Goal: Information Seeking & Learning: Learn about a topic

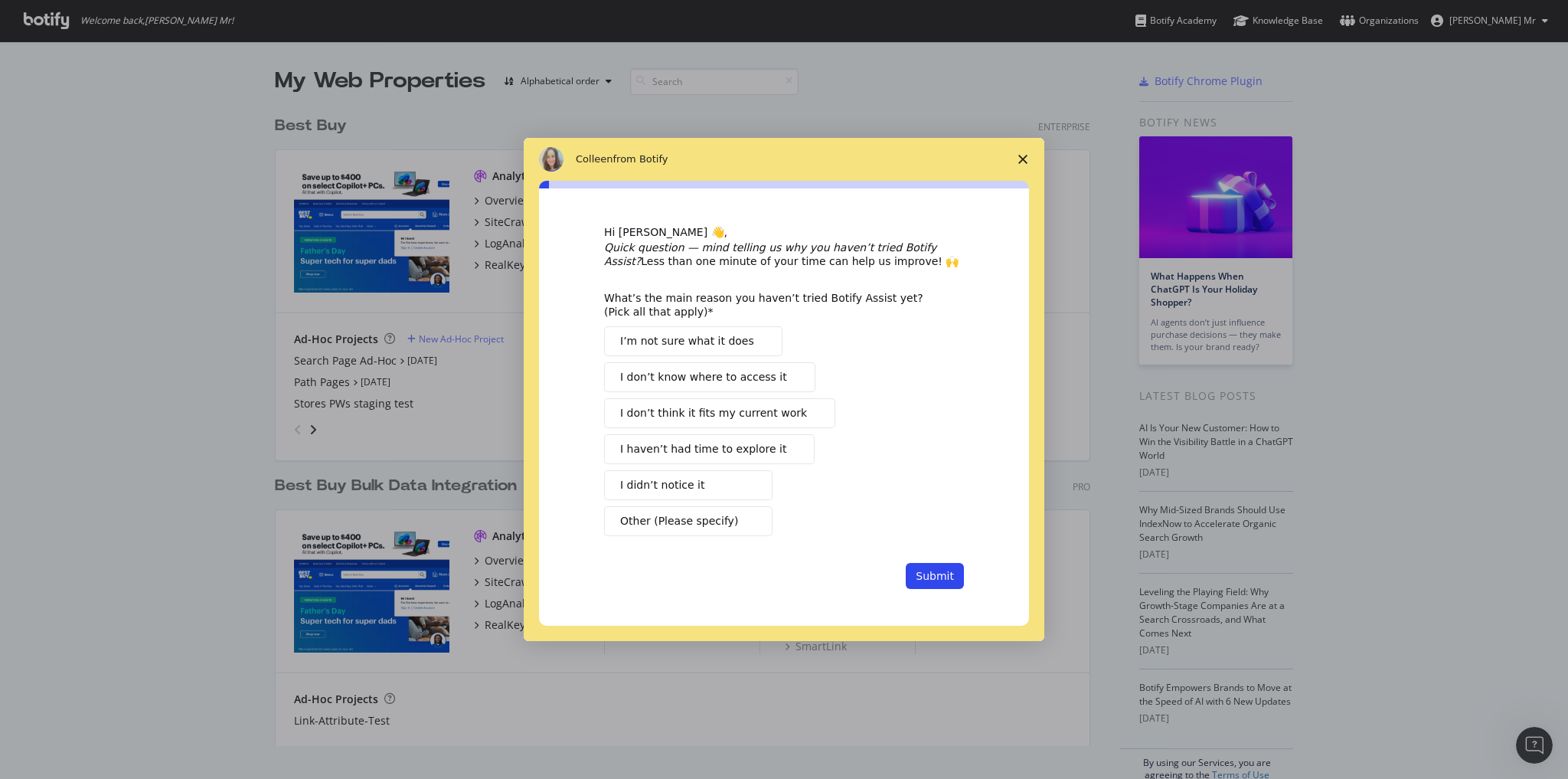
click at [1021, 160] on icon "Close survey" at bounding box center [1023, 159] width 9 height 9
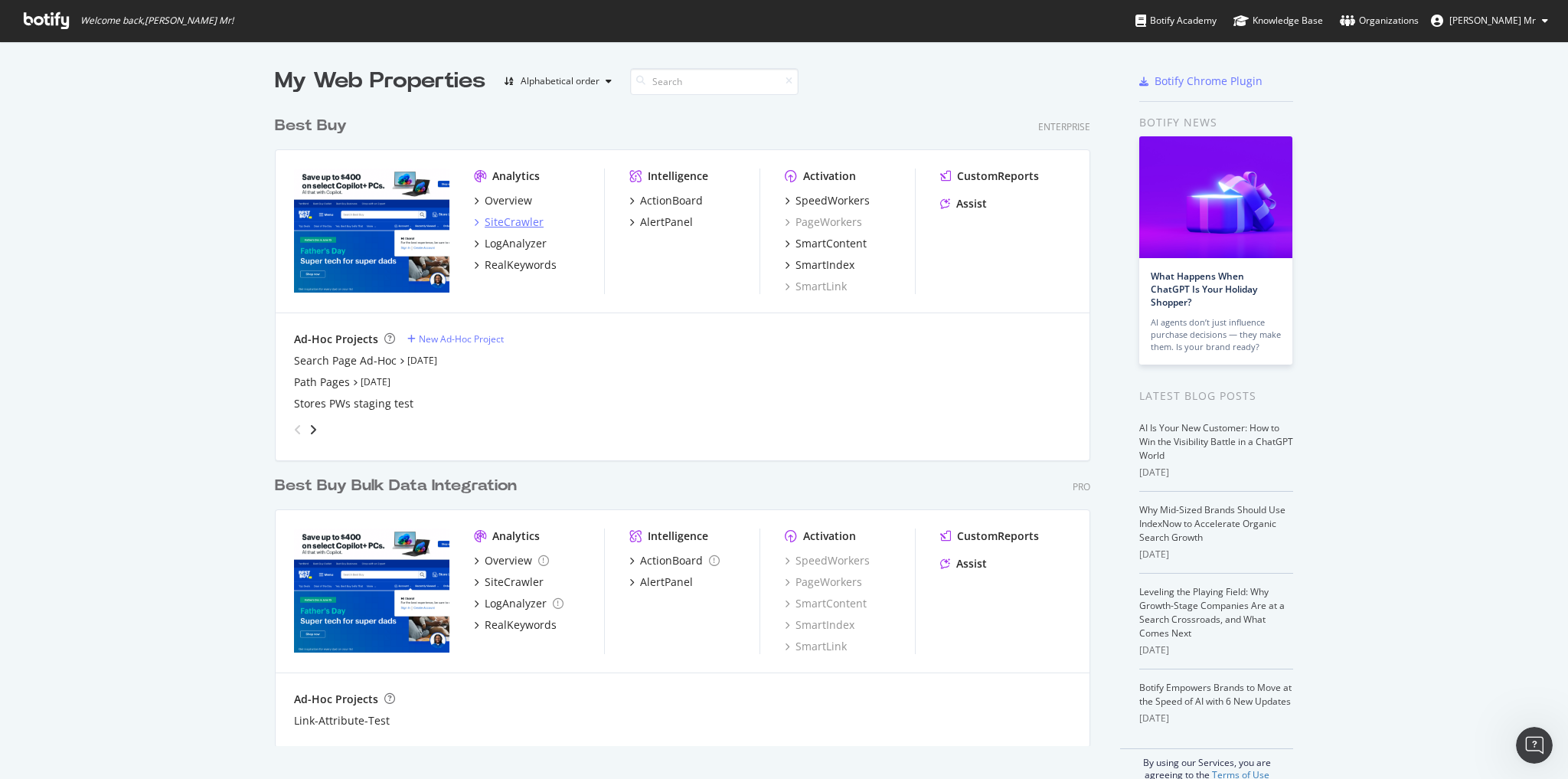
click at [509, 223] on div "SiteCrawler" at bounding box center [514, 222] width 59 height 15
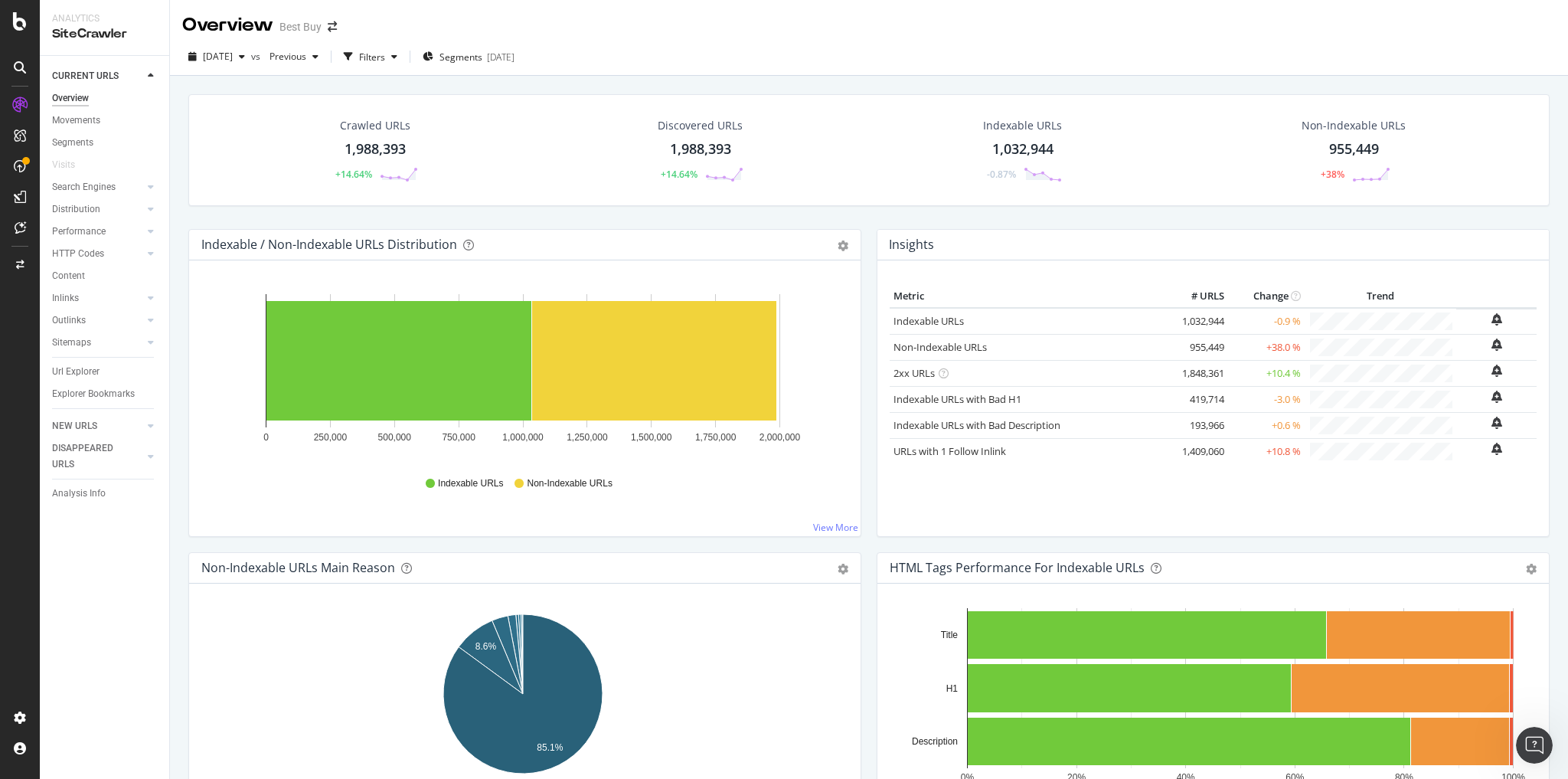
drag, startPoint x: 89, startPoint y: 373, endPoint x: 505, endPoint y: 4, distance: 556.1
click at [89, 373] on div "Url Explorer" at bounding box center [75, 372] width 48 height 16
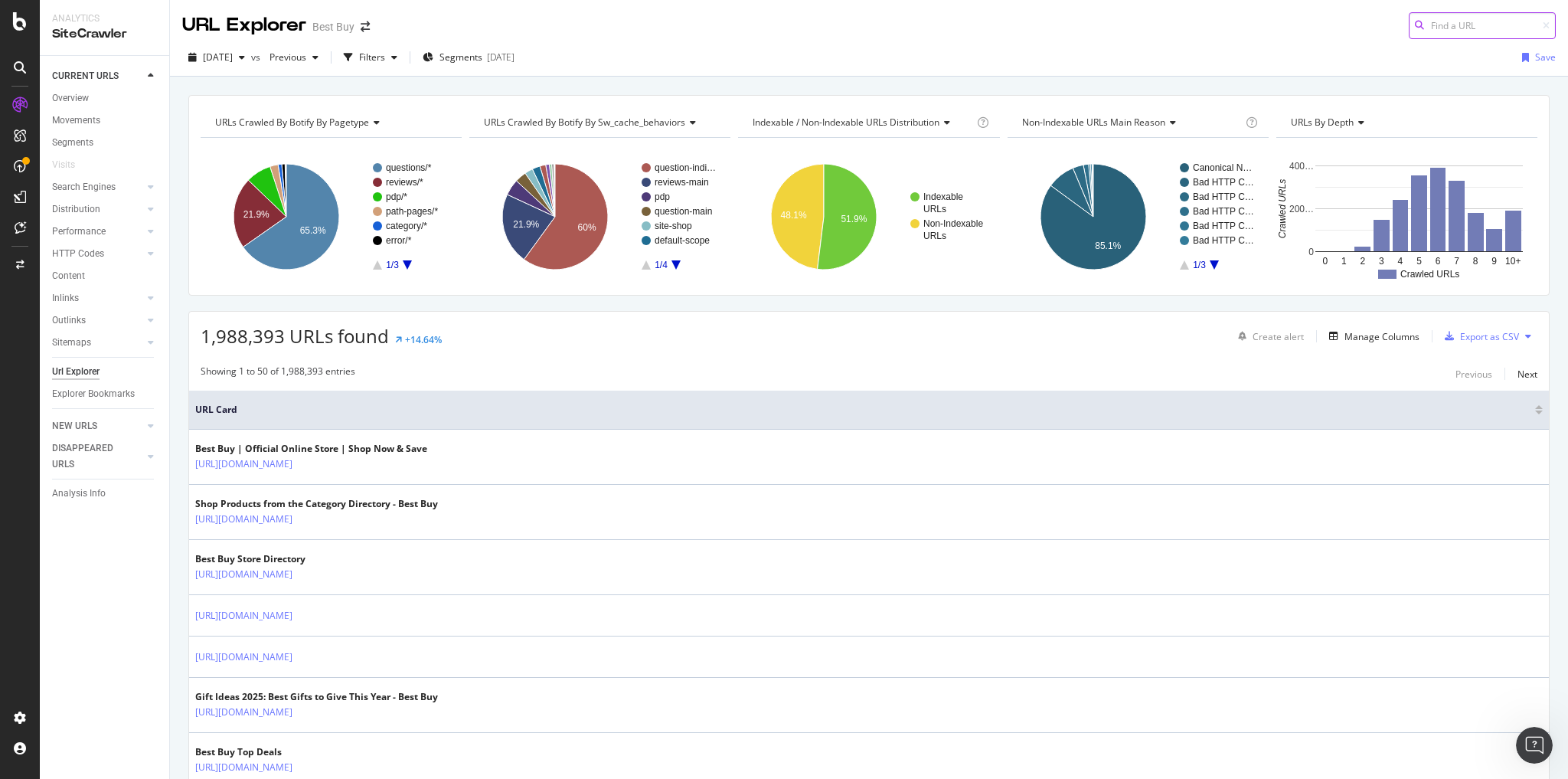
click at [1452, 28] on input at bounding box center [1483, 26] width 147 height 27
paste input "[URL][DOMAIN_NAME]"
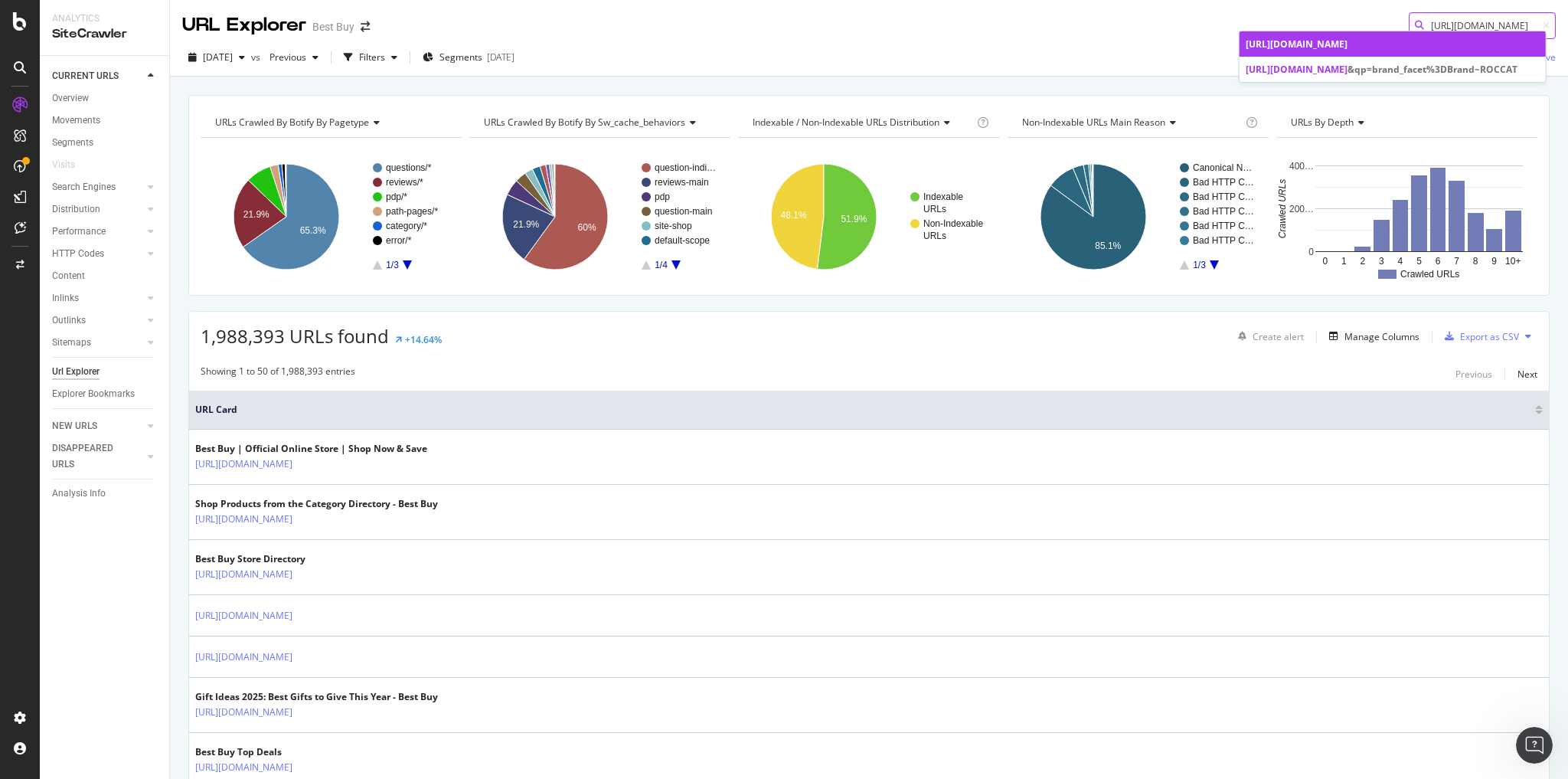
type input "[URL][DOMAIN_NAME]"
click at [1305, 49] on span "[URL][DOMAIN_NAME]" at bounding box center [1297, 44] width 102 height 13
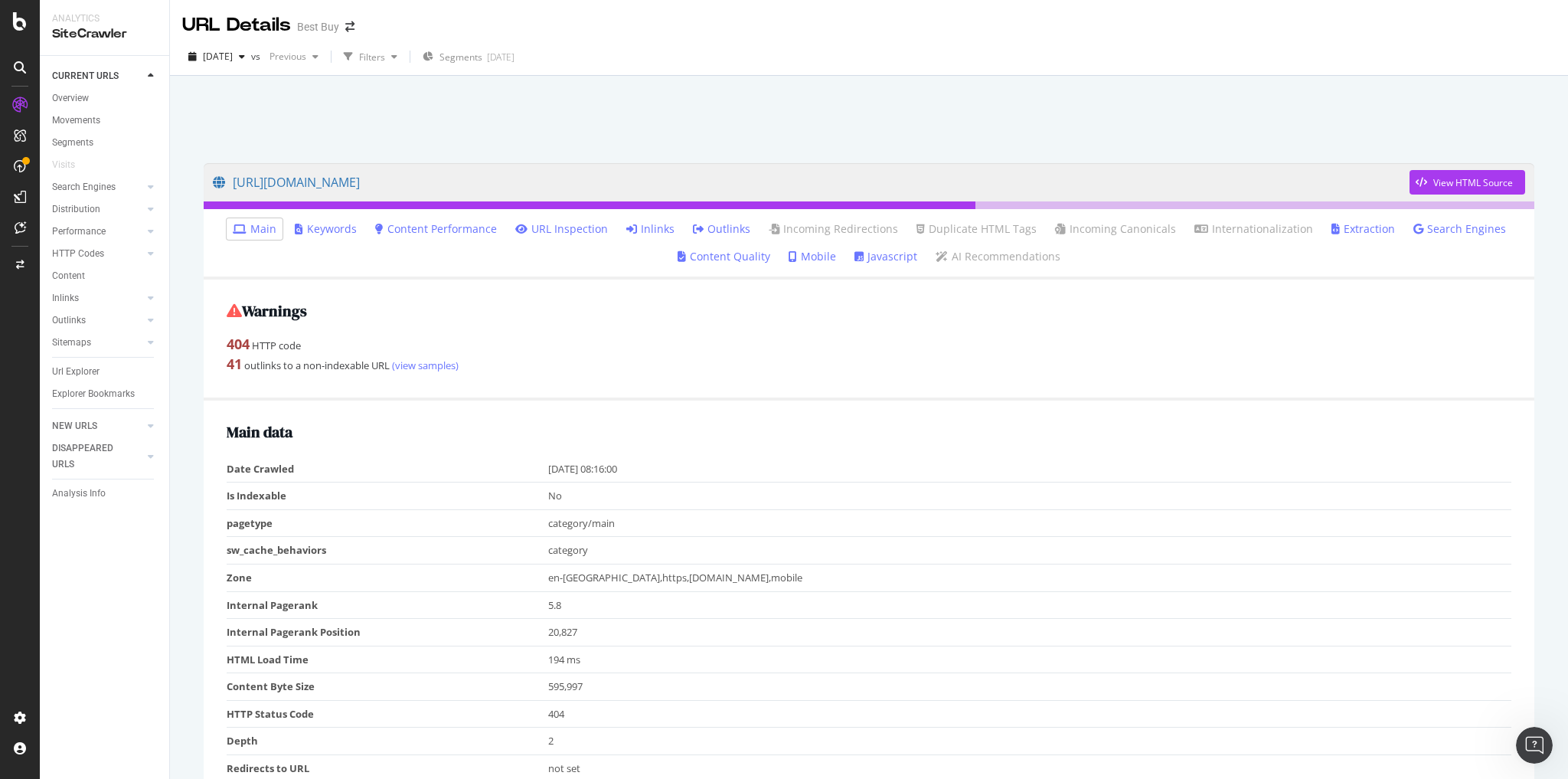
click at [651, 232] on link "Inlinks" at bounding box center [650, 229] width 48 height 15
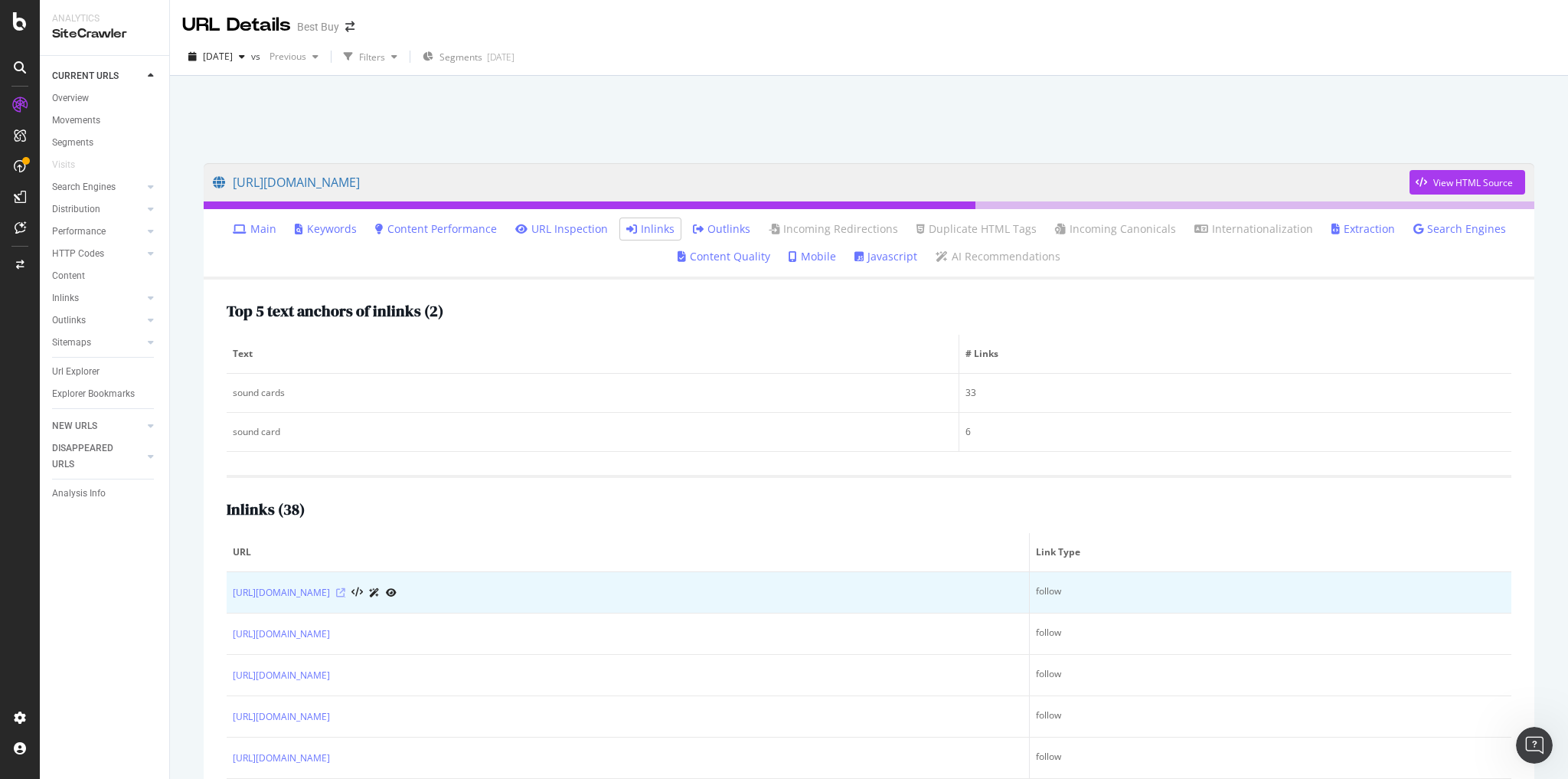
click at [345, 590] on icon at bounding box center [341, 593] width 9 height 9
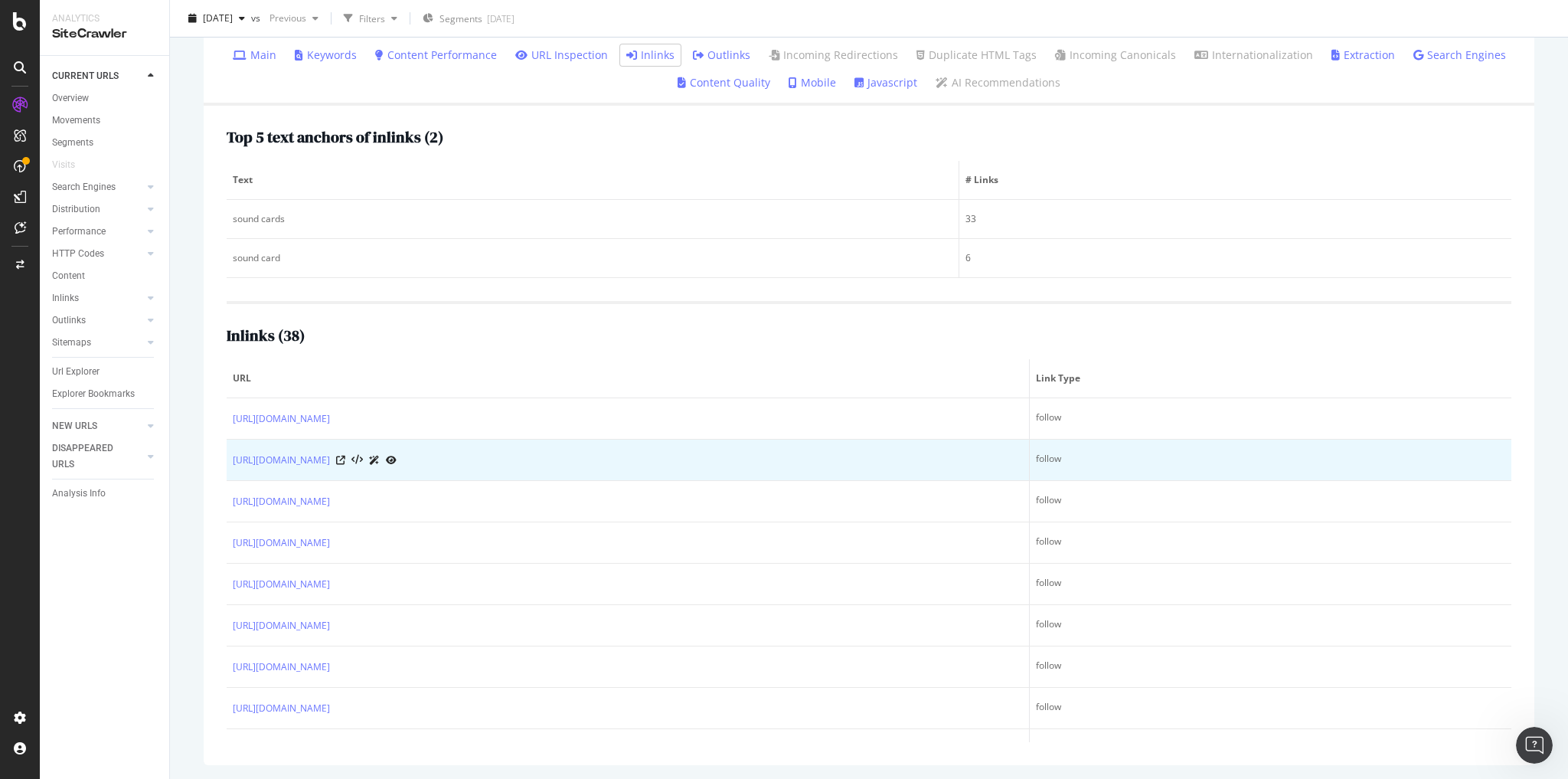
scroll to position [61, 0]
